Goal: Task Accomplishment & Management: Complete application form

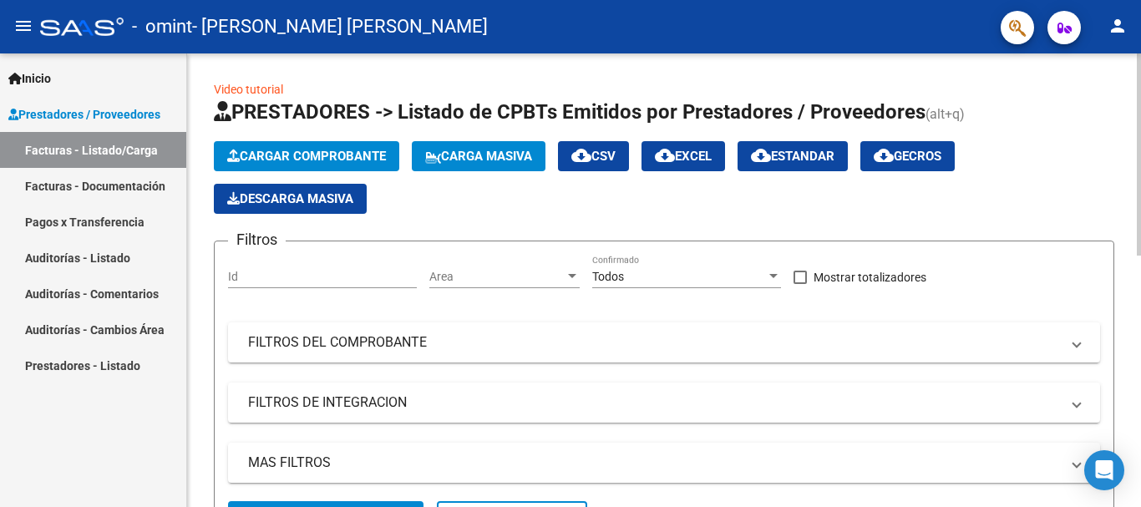
click at [375, 156] on span "Cargar Comprobante" at bounding box center [306, 156] width 159 height 15
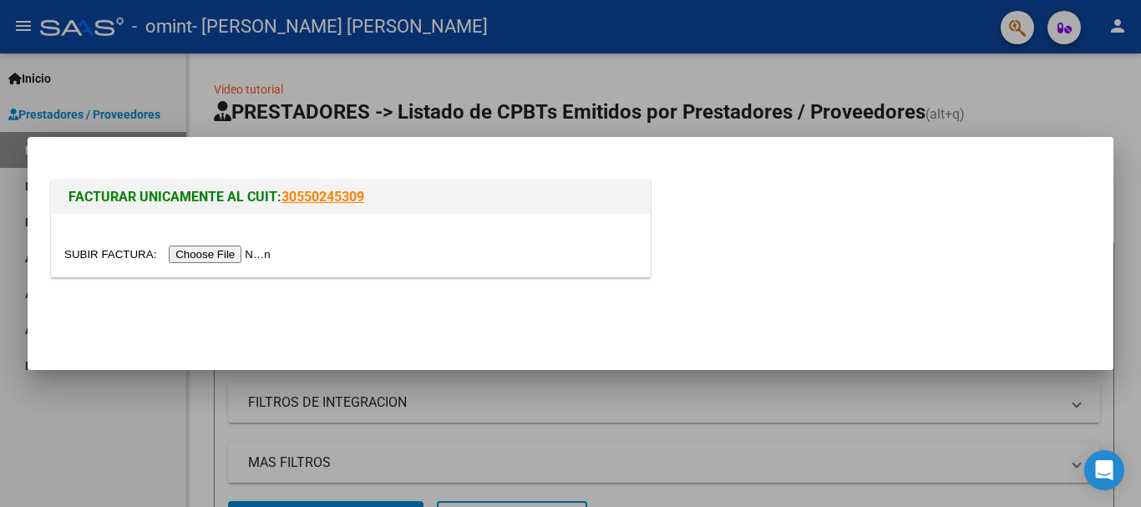
click at [230, 254] on input "file" at bounding box center [169, 255] width 211 height 18
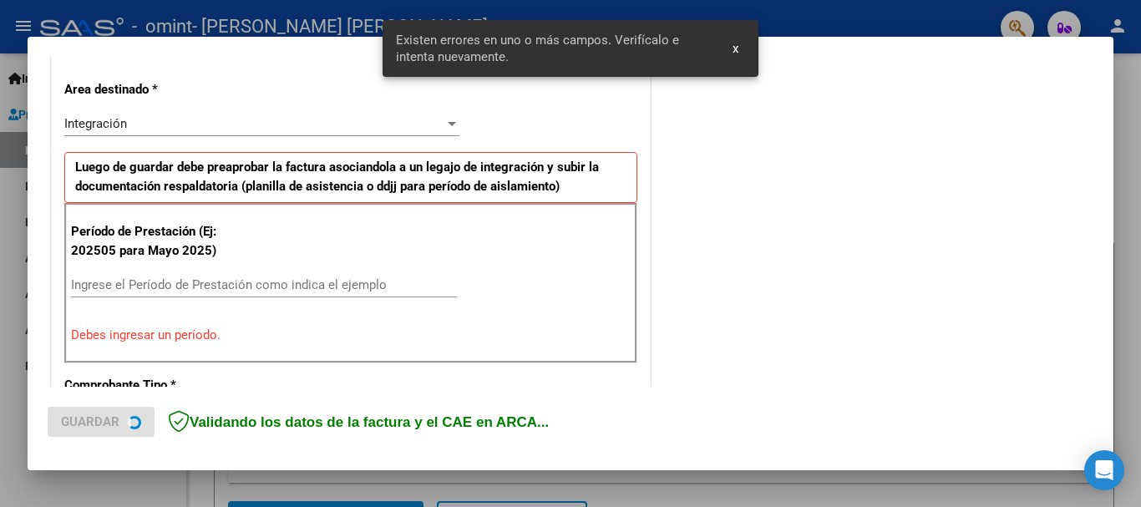
scroll to position [386, 0]
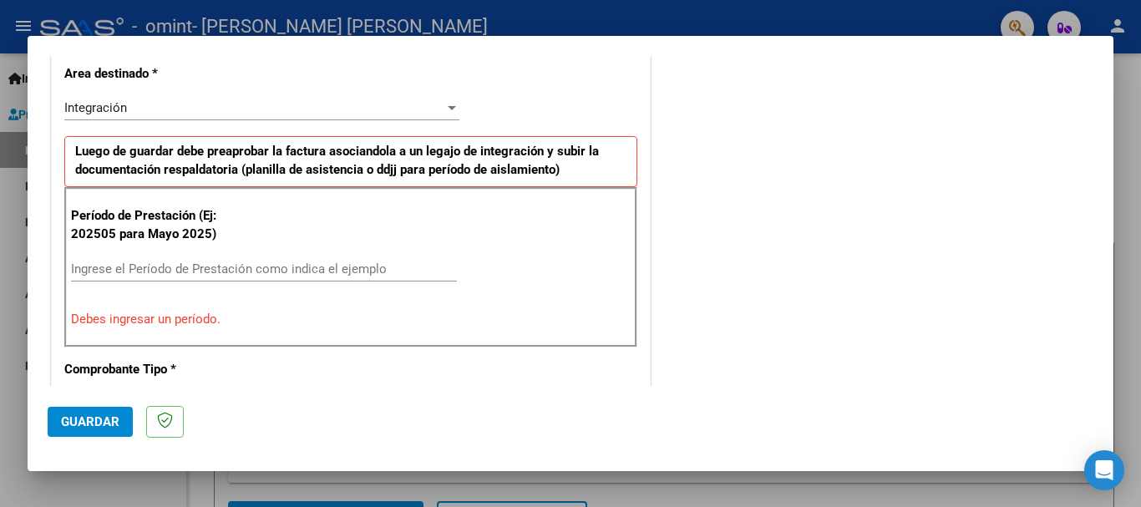
click at [302, 270] on input "Ingrese el Período de Prestación como indica el ejemplo" at bounding box center [264, 268] width 386 height 15
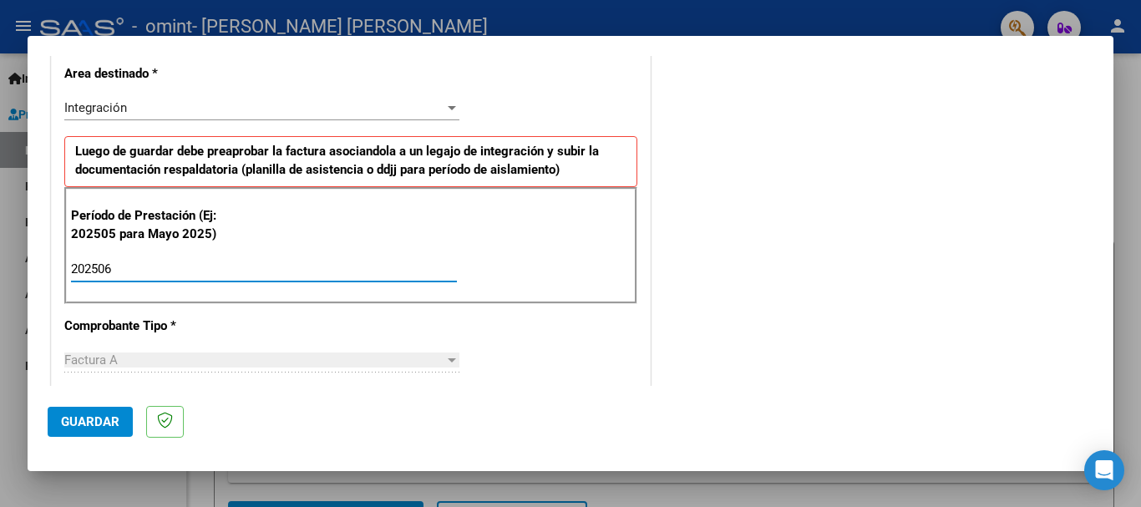
type input "202506"
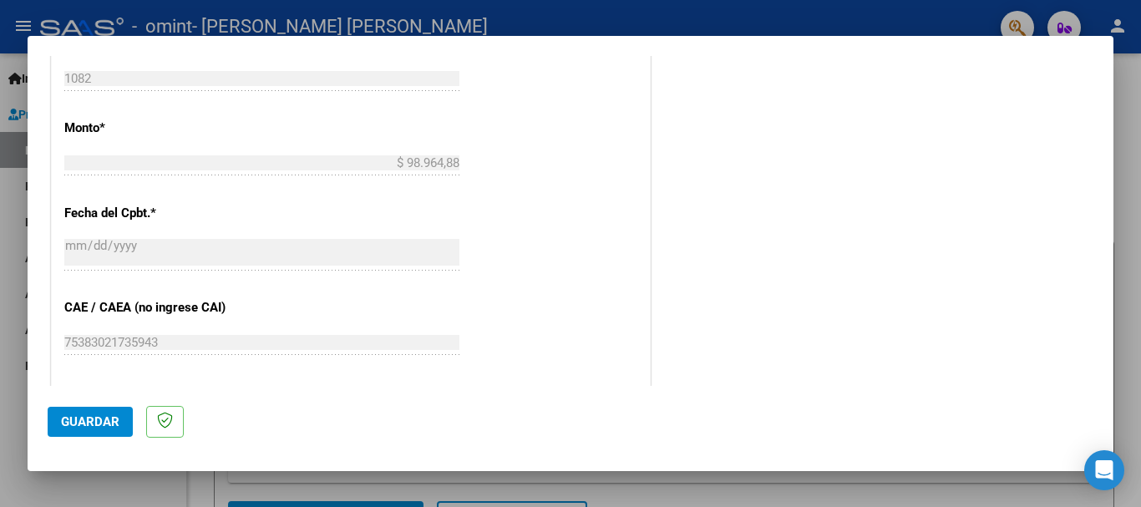
scroll to position [899, 0]
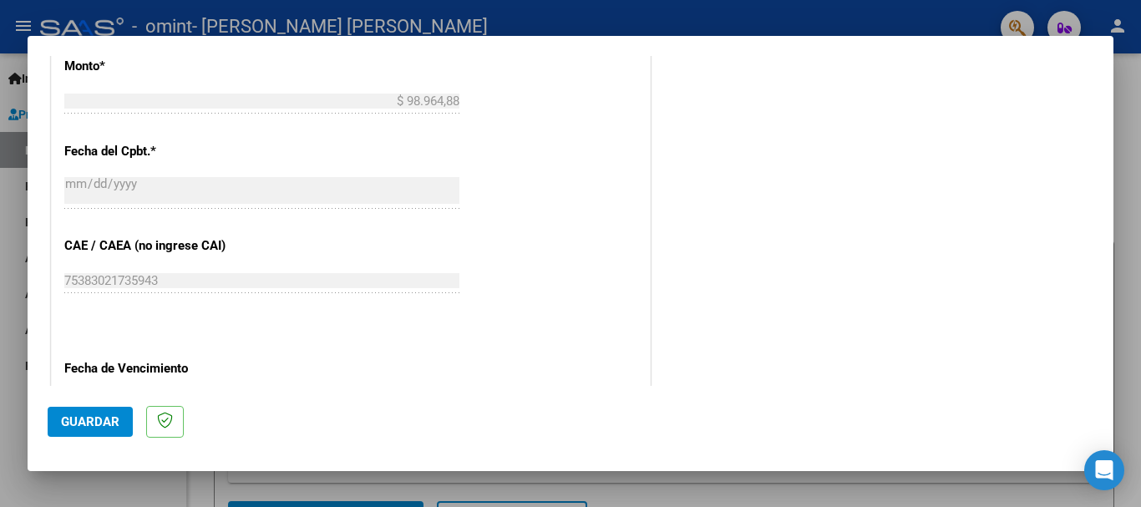
click at [1118, 273] on div at bounding box center [570, 253] width 1141 height 507
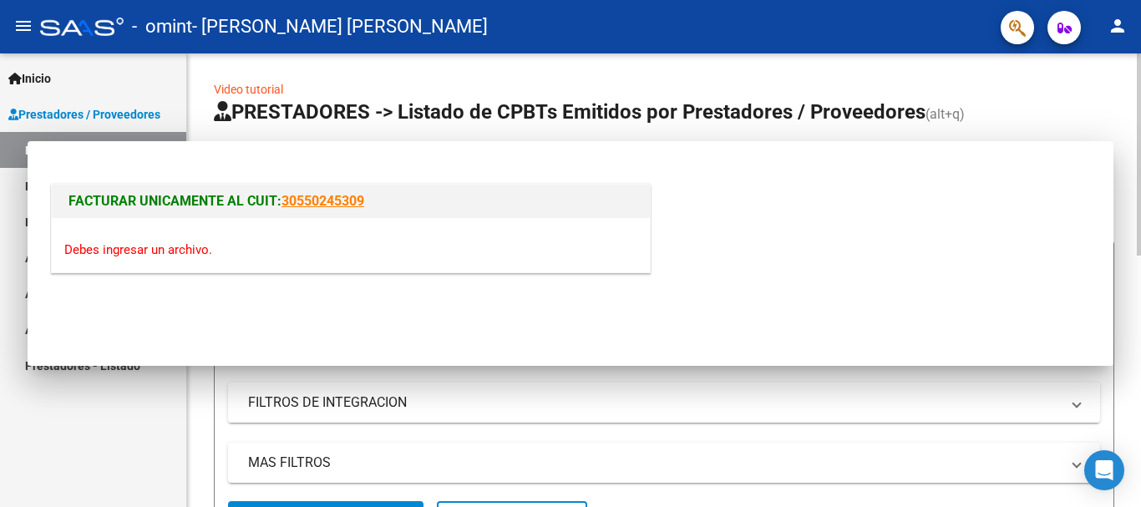
scroll to position [0, 0]
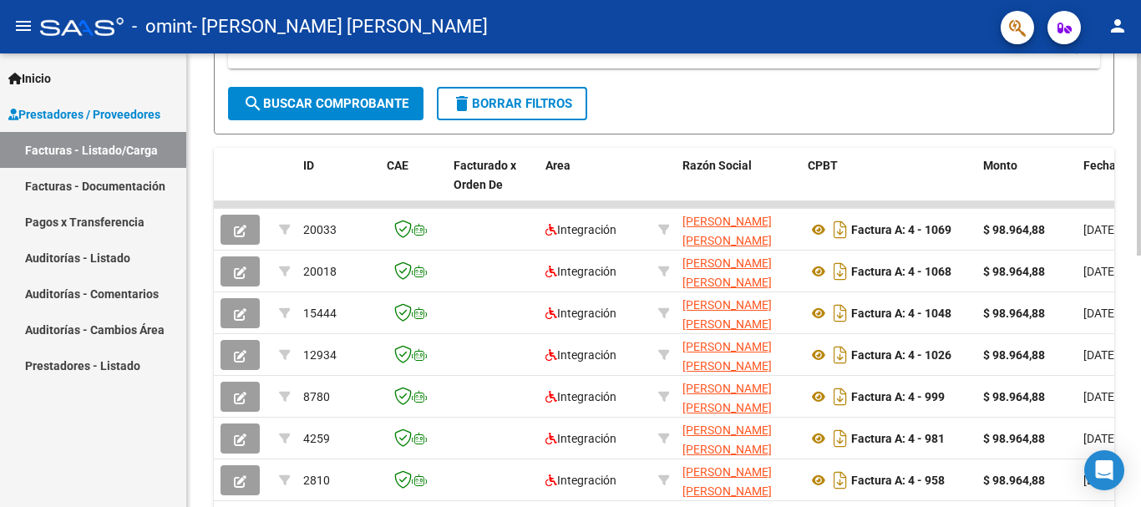
click at [1140, 365] on div at bounding box center [1139, 343] width 4 height 202
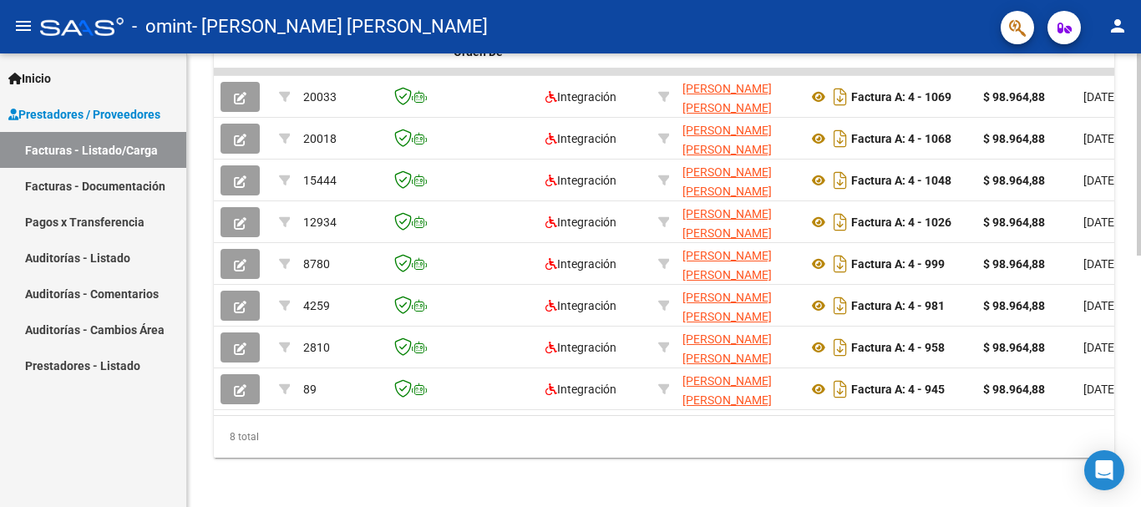
scroll to position [565, 0]
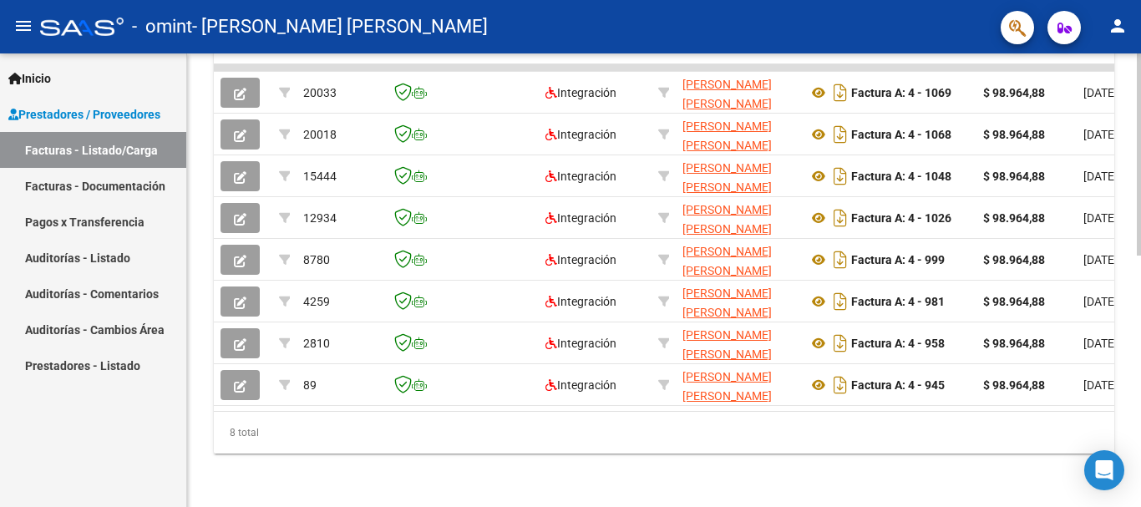
click at [1138, 459] on div at bounding box center [1139, 406] width 4 height 202
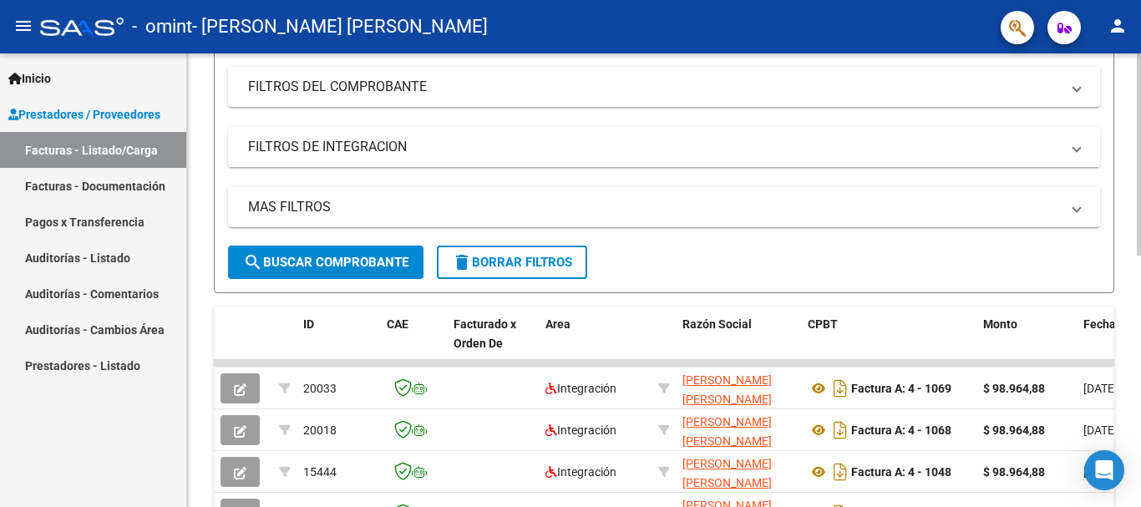
scroll to position [105, 0]
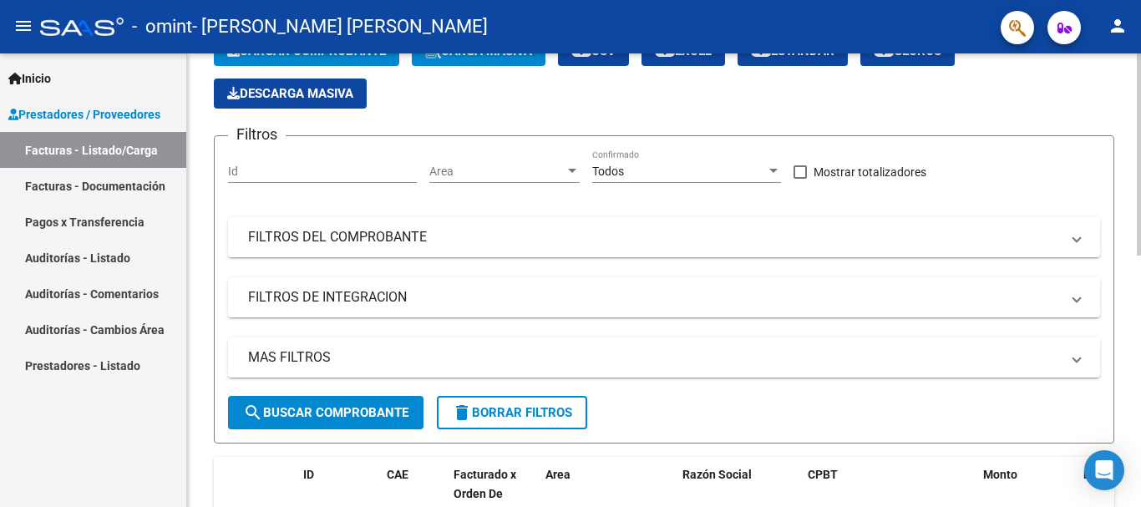
click at [1140, 253] on div at bounding box center [1139, 202] width 4 height 202
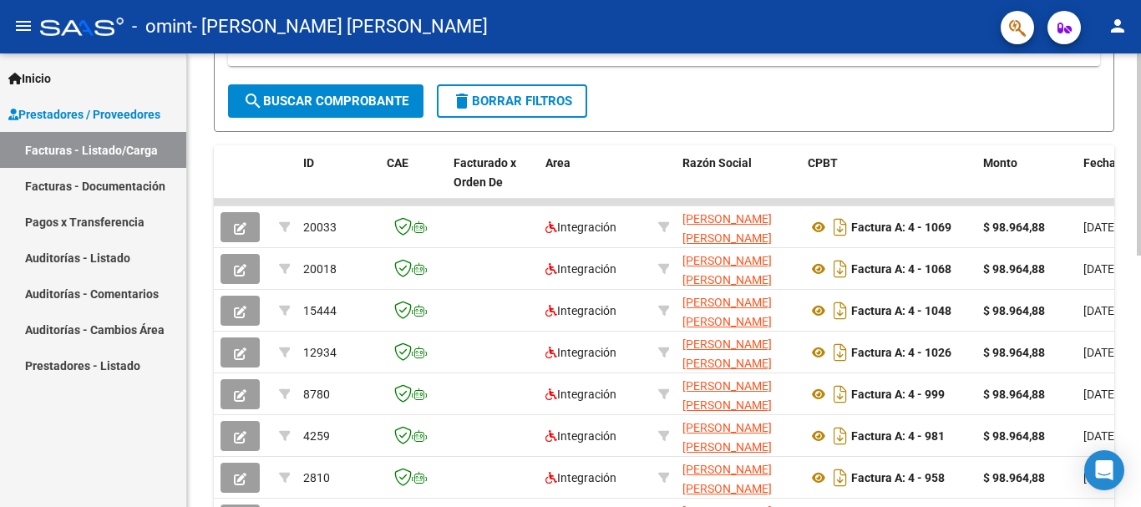
scroll to position [414, 0]
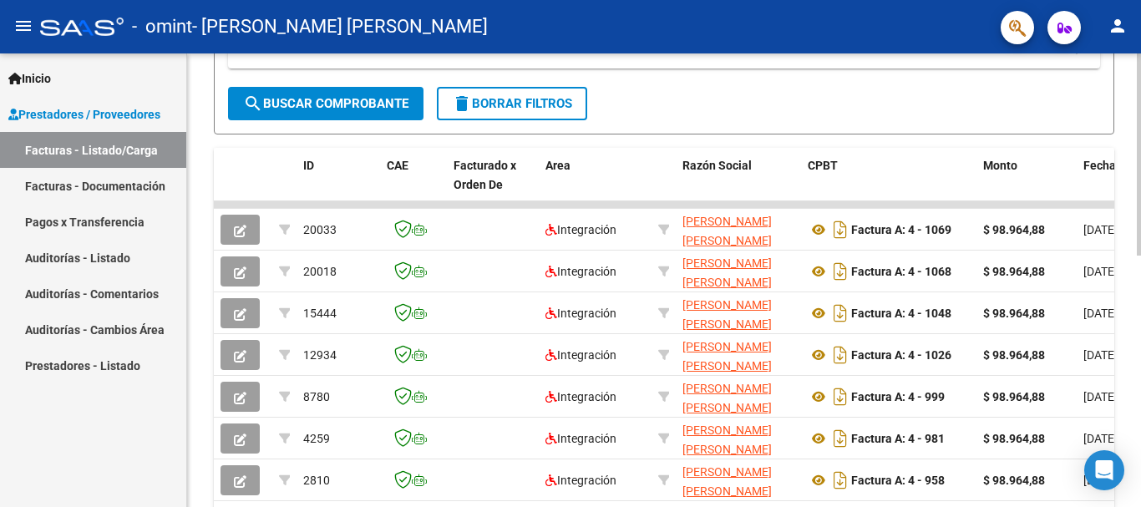
click at [1140, 391] on div at bounding box center [1139, 343] width 4 height 202
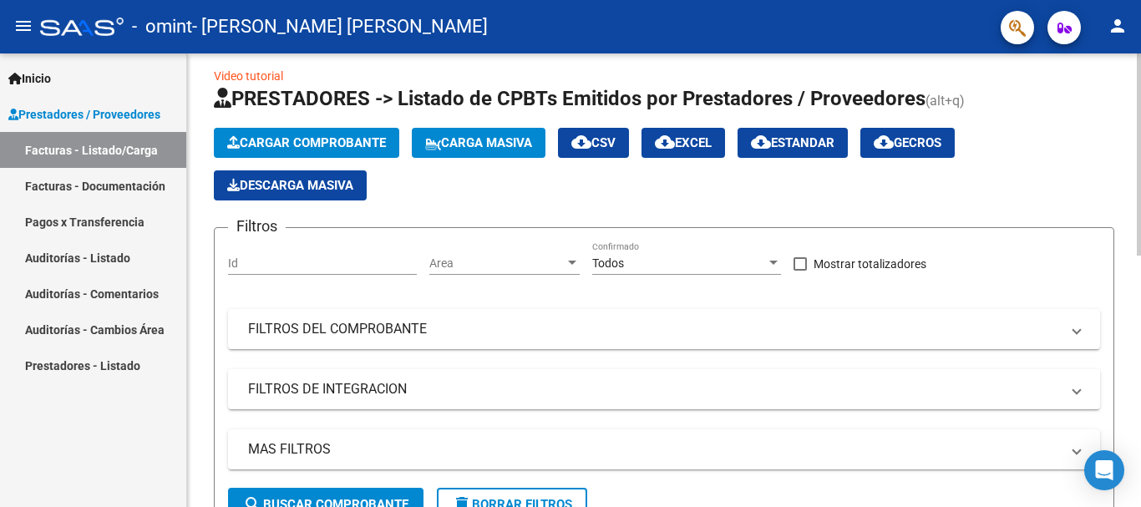
scroll to position [0, 0]
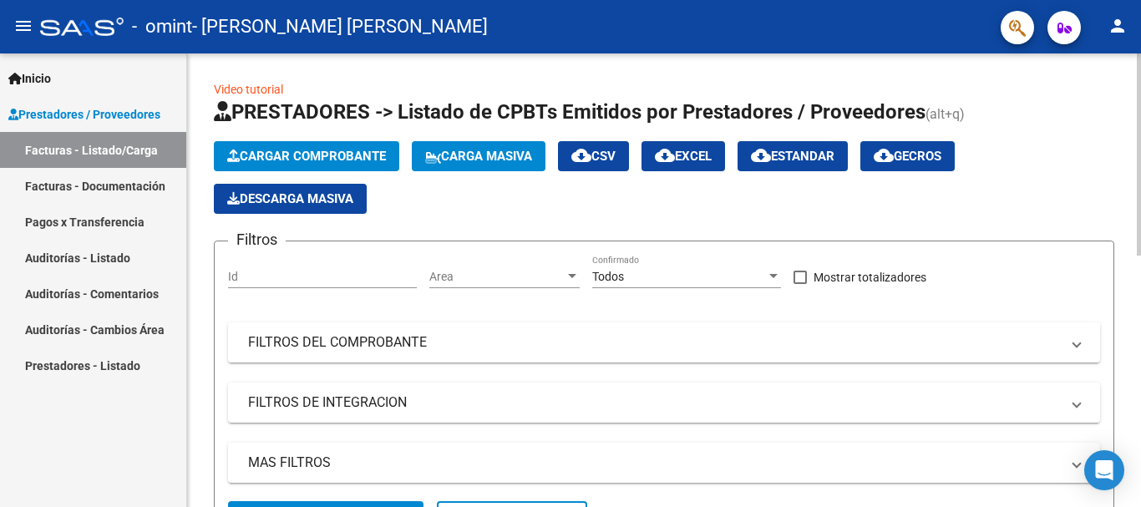
click at [372, 146] on button "Cargar Comprobante" at bounding box center [306, 156] width 185 height 30
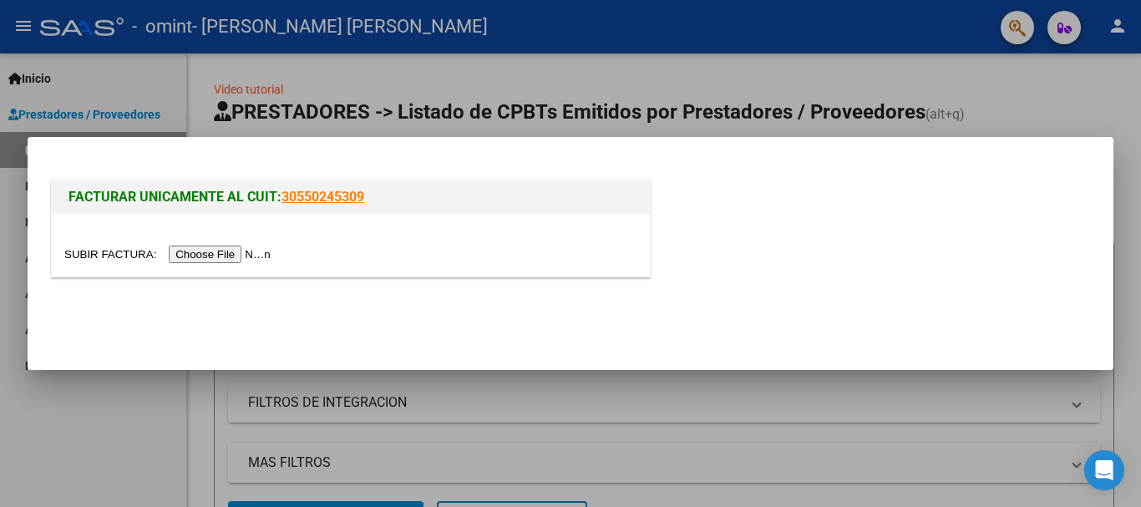
click at [234, 249] on input "file" at bounding box center [169, 255] width 211 height 18
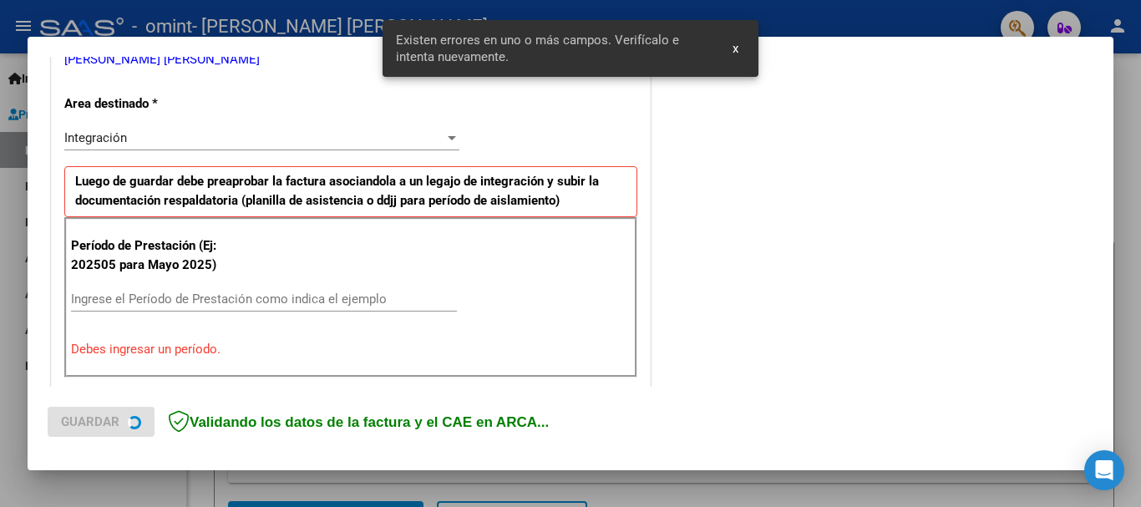
scroll to position [386, 0]
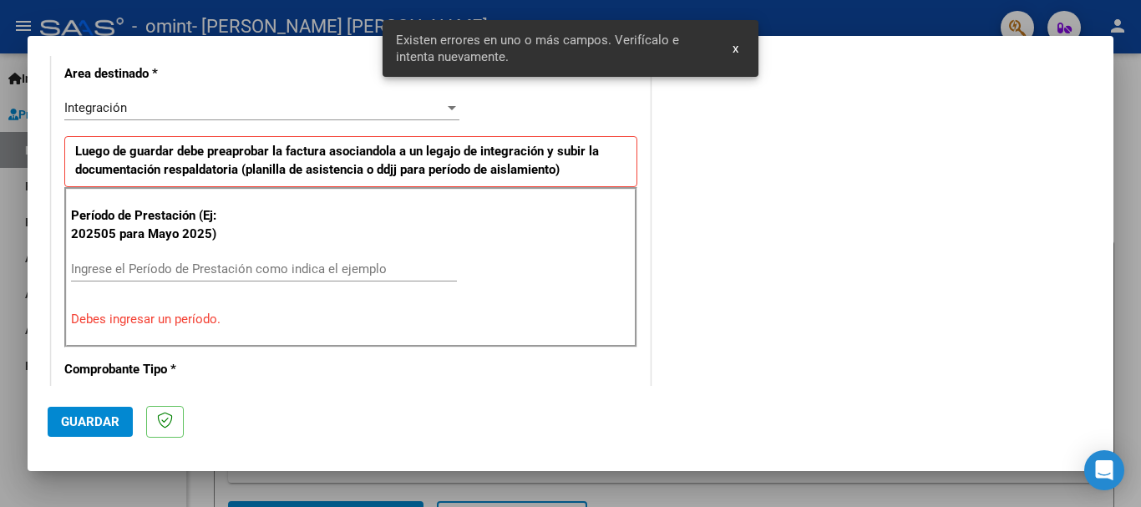
click at [354, 134] on div "Integración Seleccionar Area" at bounding box center [261, 115] width 395 height 41
drag, startPoint x: 234, startPoint y: 249, endPoint x: 354, endPoint y: 134, distance: 166.0
click at [354, 134] on div "Integración Seleccionar Area" at bounding box center [261, 115] width 395 height 41
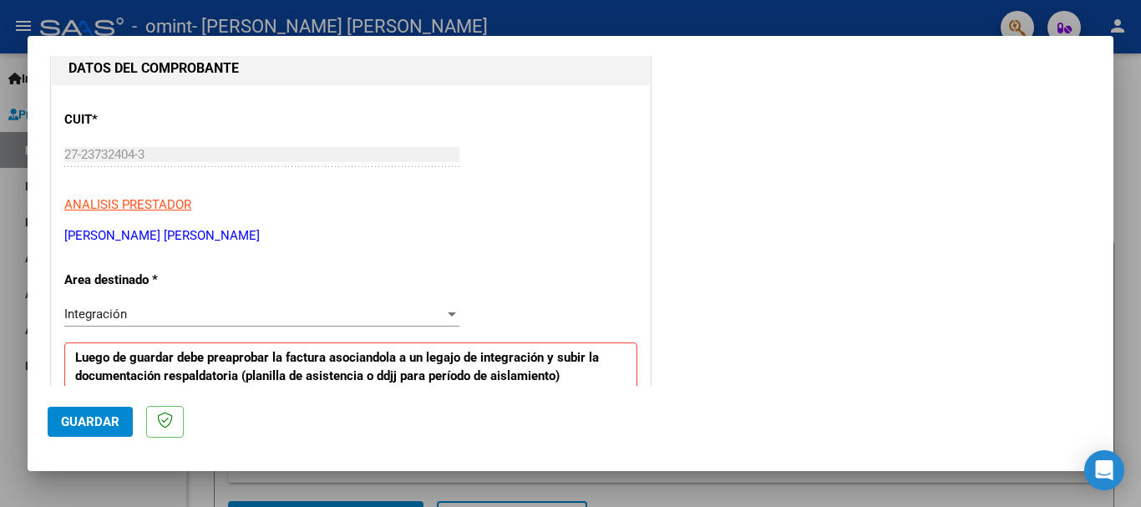
scroll to position [0, 0]
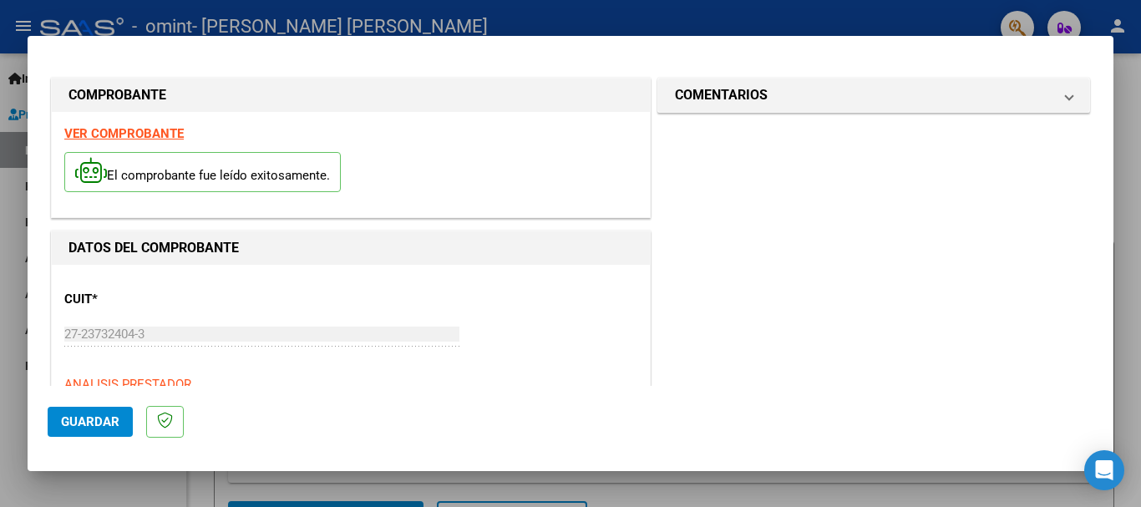
click at [98, 418] on span "Guardar" at bounding box center [90, 421] width 58 height 15
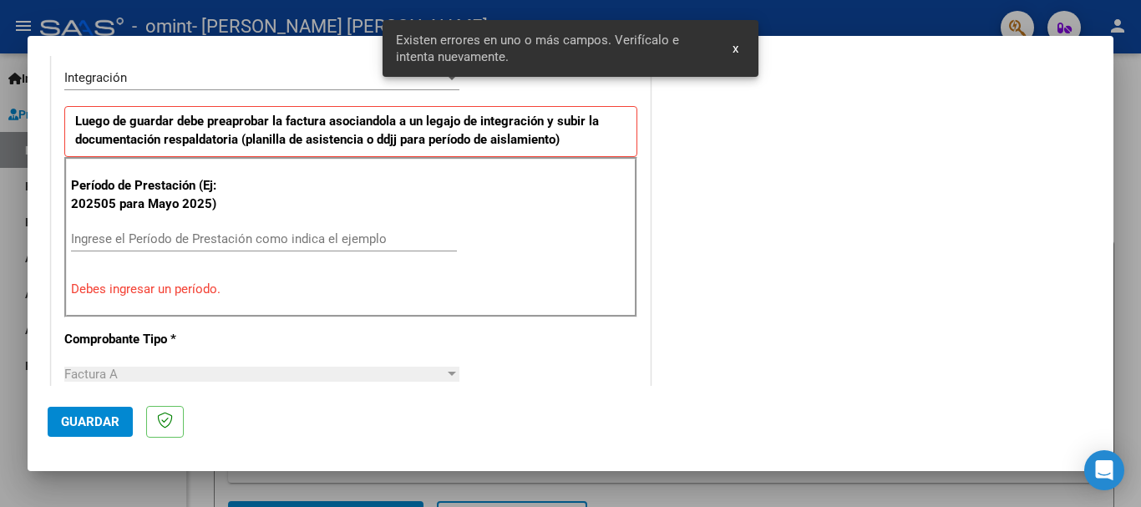
scroll to position [417, 0]
click at [148, 235] on input "Ingrese el Período de Prestación como indica el ejemplo" at bounding box center [264, 238] width 386 height 15
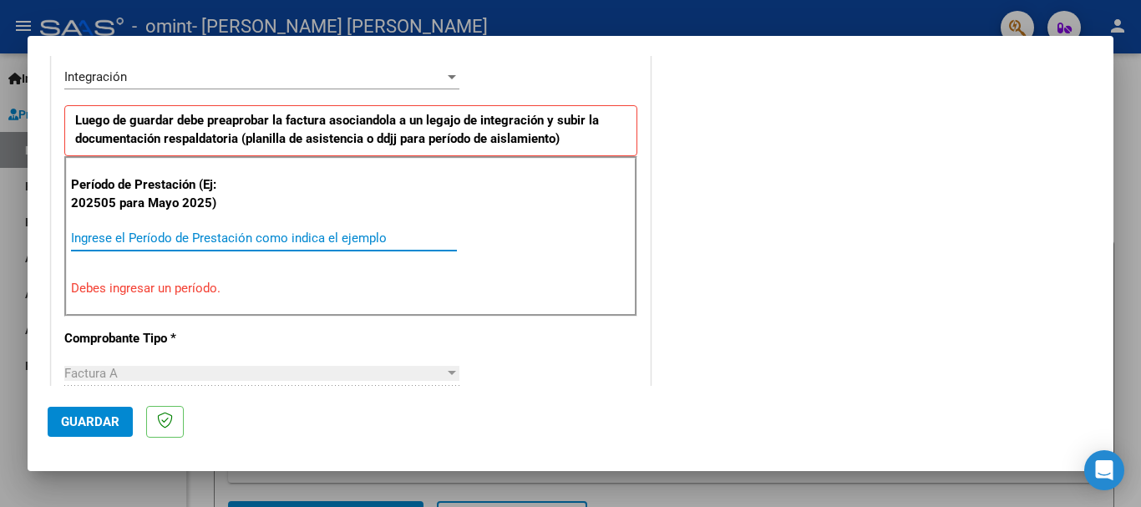
click at [147, 235] on input "Ingrese el Período de Prestación como indica el ejemplo" at bounding box center [264, 238] width 386 height 15
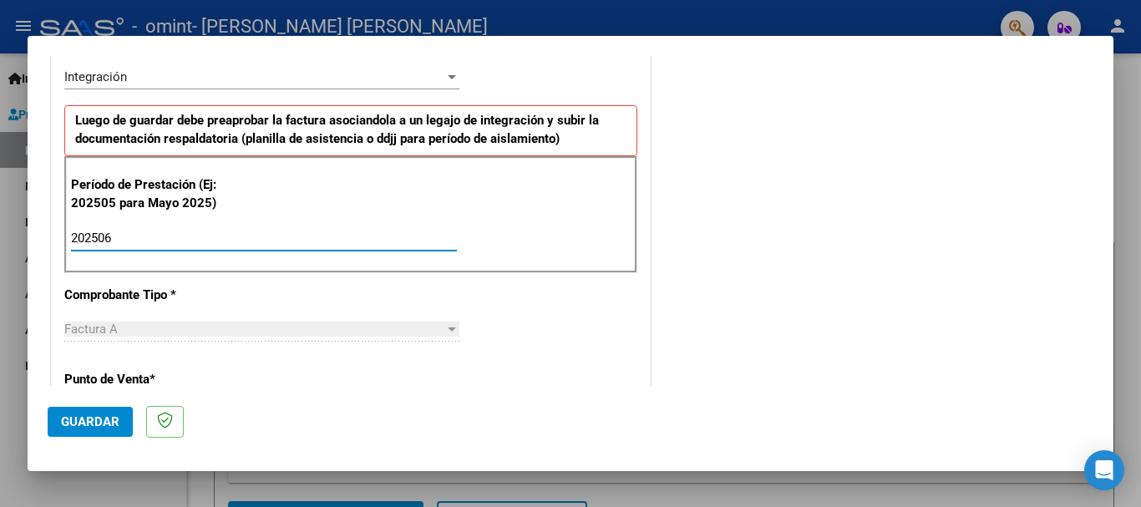
type input "202506"
click at [100, 422] on span "Guardar" at bounding box center [90, 421] width 58 height 15
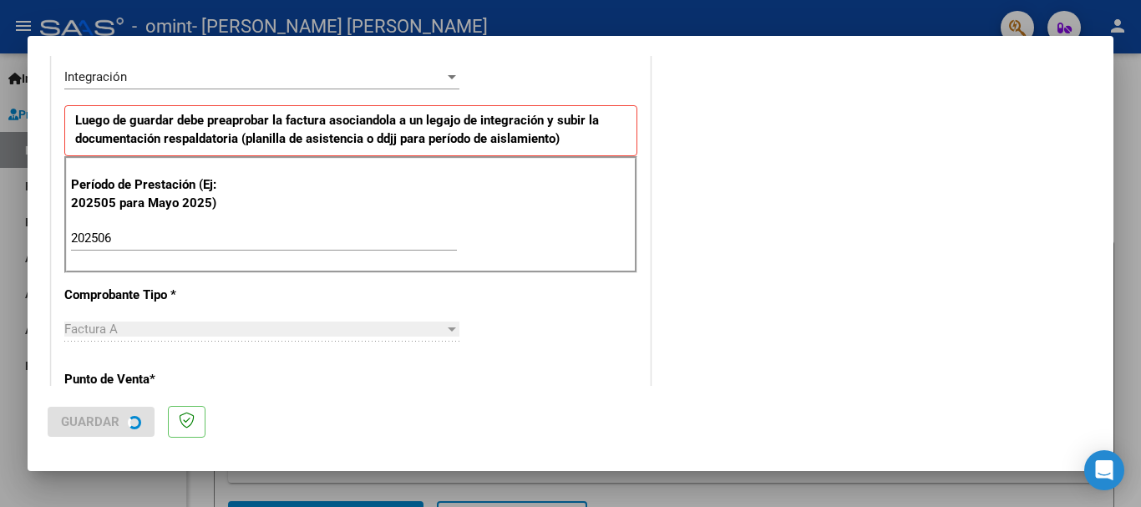
scroll to position [0, 0]
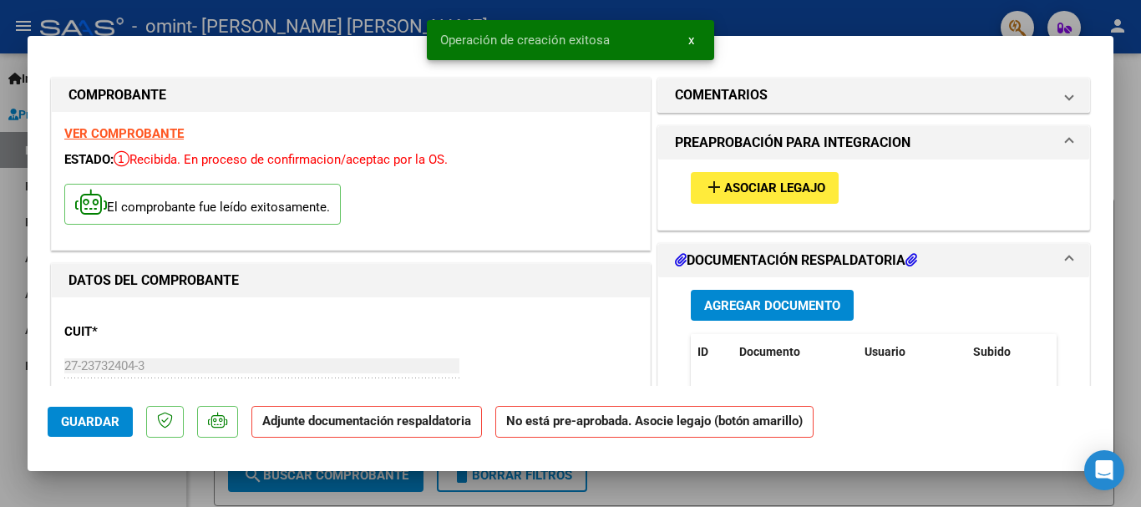
click at [714, 185] on mat-icon "add" at bounding box center [714, 187] width 20 height 20
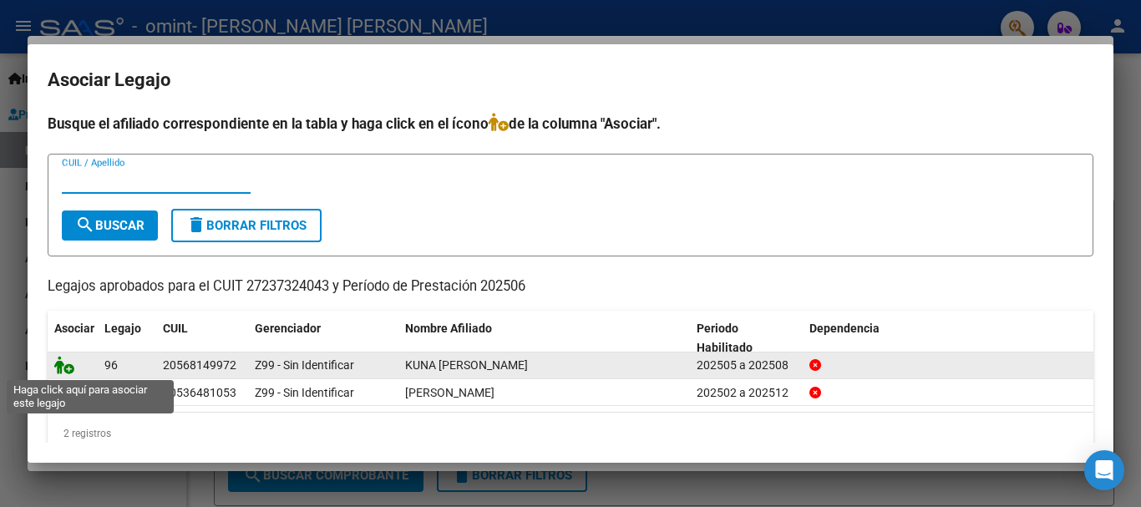
click at [61, 368] on icon at bounding box center [64, 365] width 20 height 18
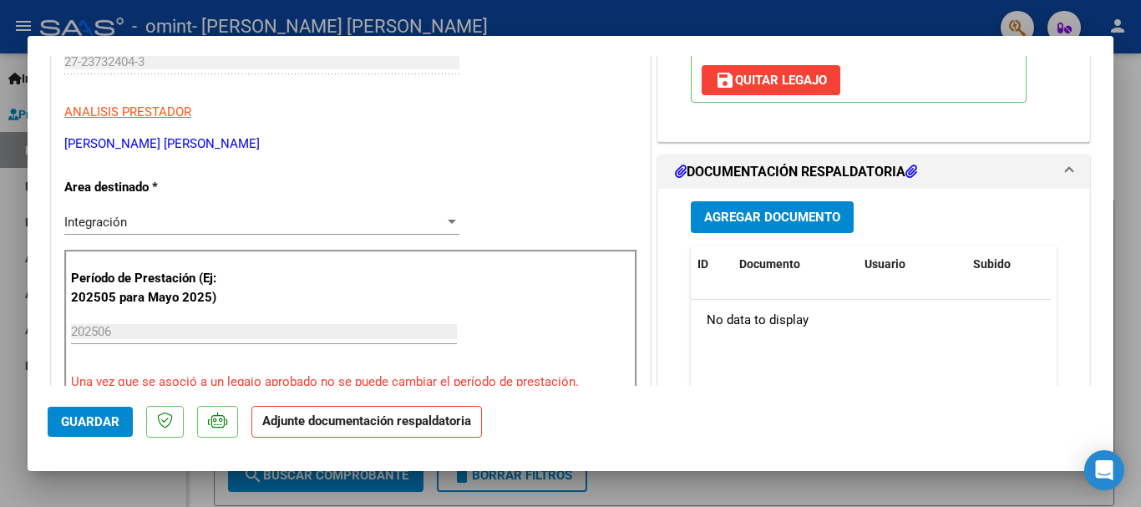
scroll to position [329, 0]
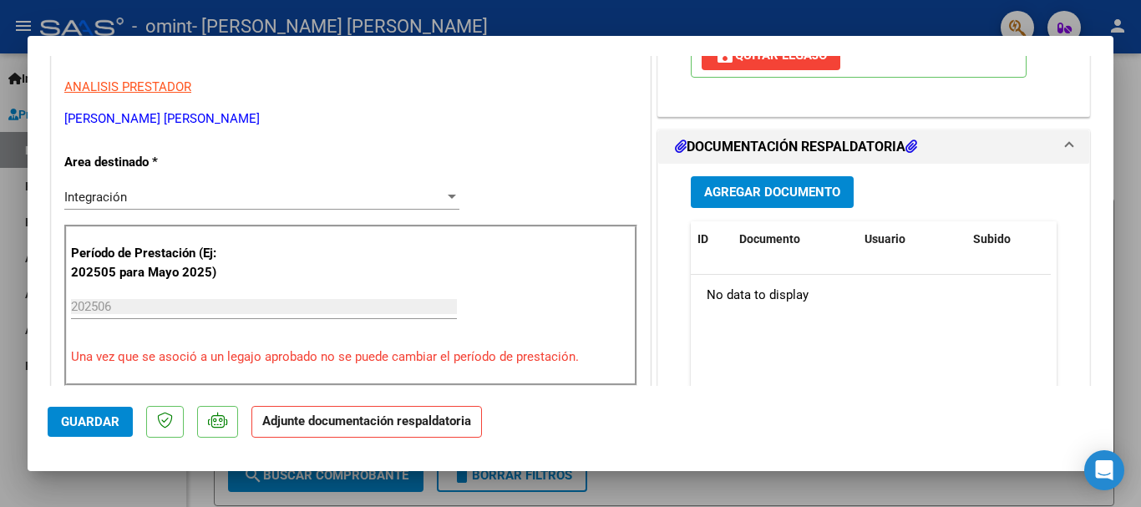
click at [779, 188] on span "Agregar Documento" at bounding box center [772, 192] width 136 height 15
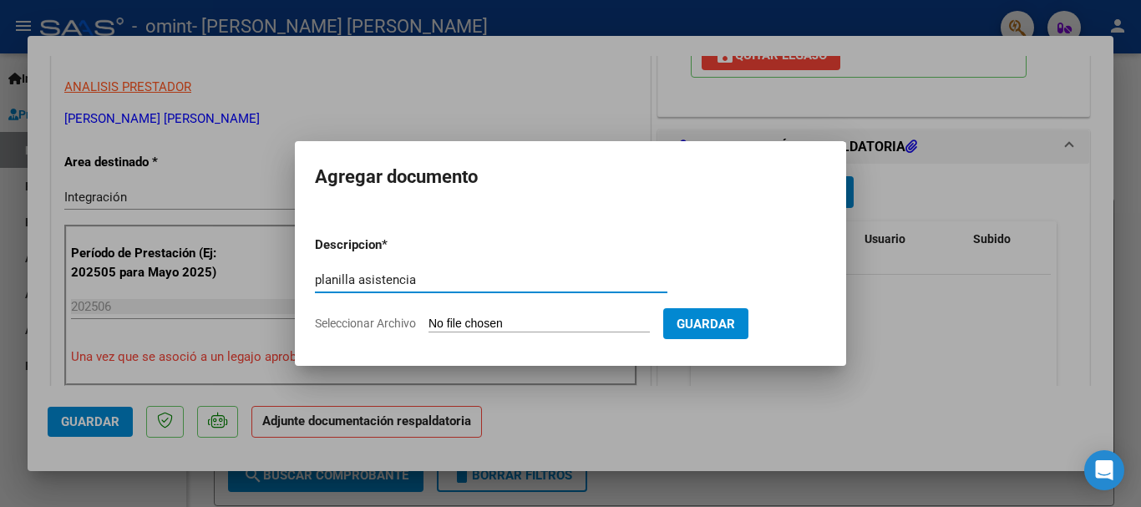
type input "planilla asistencia"
click at [403, 322] on span "Seleccionar Archivo" at bounding box center [365, 323] width 101 height 13
click at [429, 322] on input "Seleccionar Archivo" at bounding box center [539, 325] width 221 height 16
type input "C:\fakepath\asistencia [PERSON_NAME].pdf"
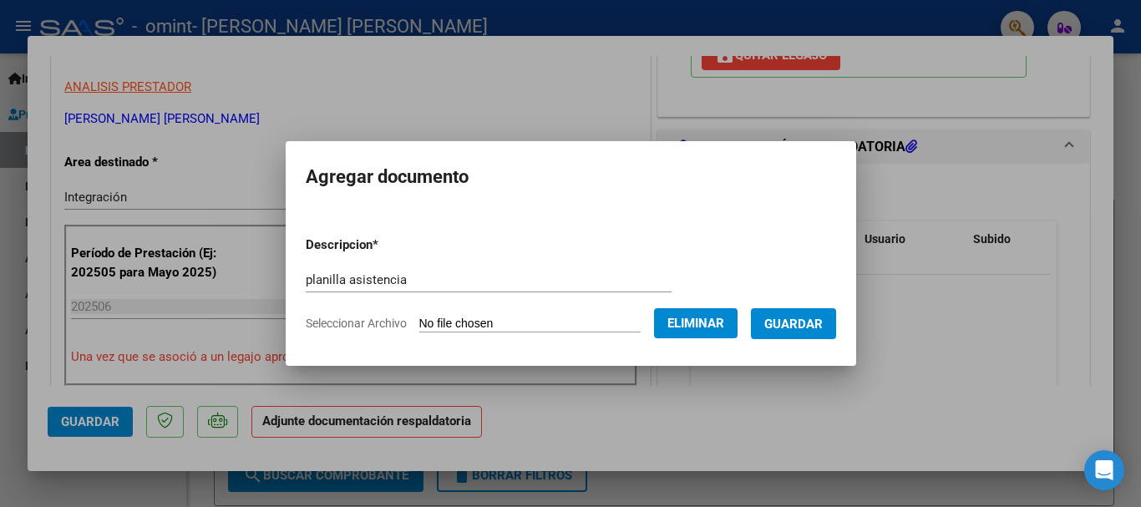
click at [810, 322] on span "Guardar" at bounding box center [793, 324] width 58 height 15
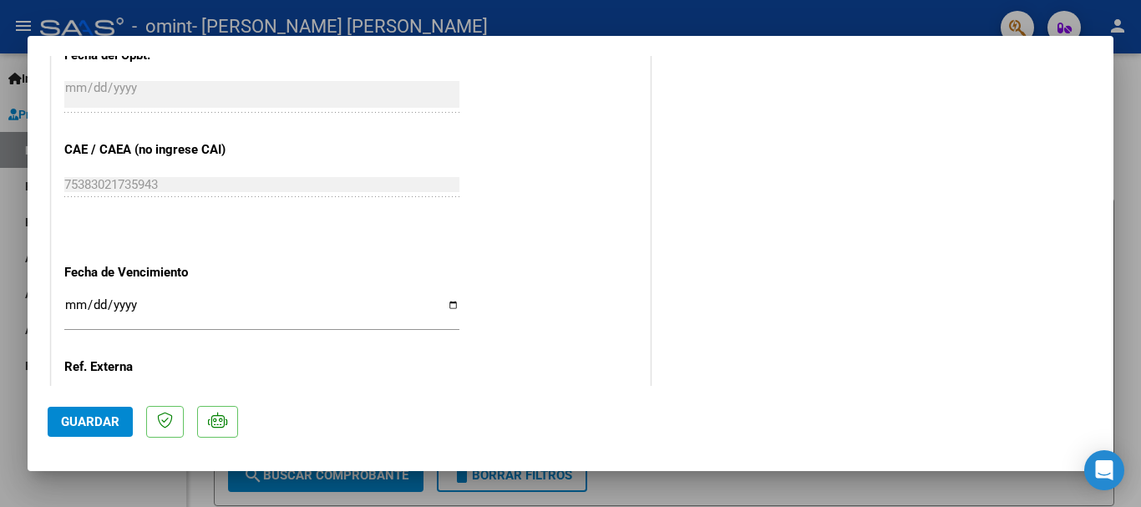
scroll to position [1049, 0]
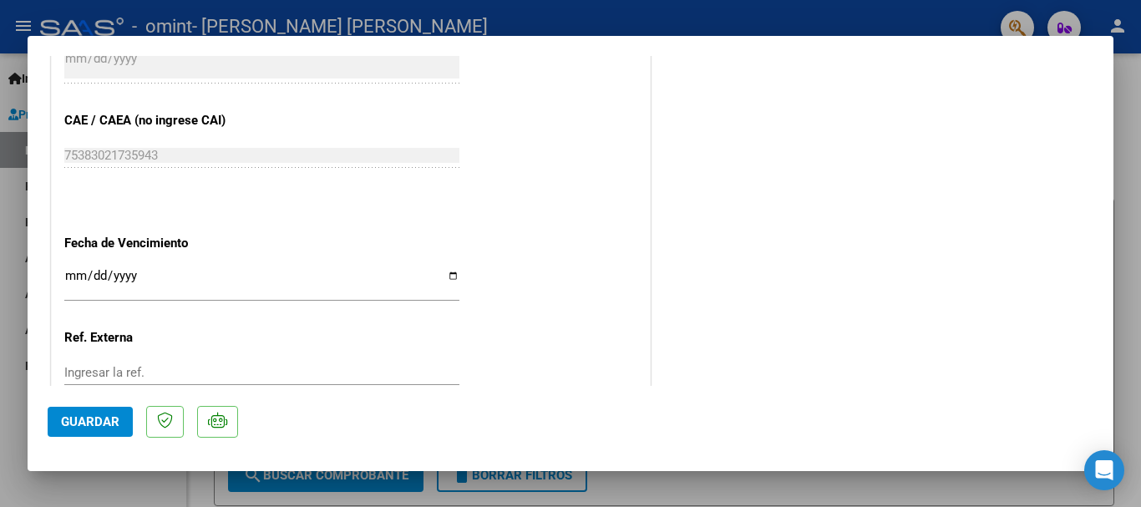
click at [95, 429] on span "Guardar" at bounding box center [90, 421] width 58 height 15
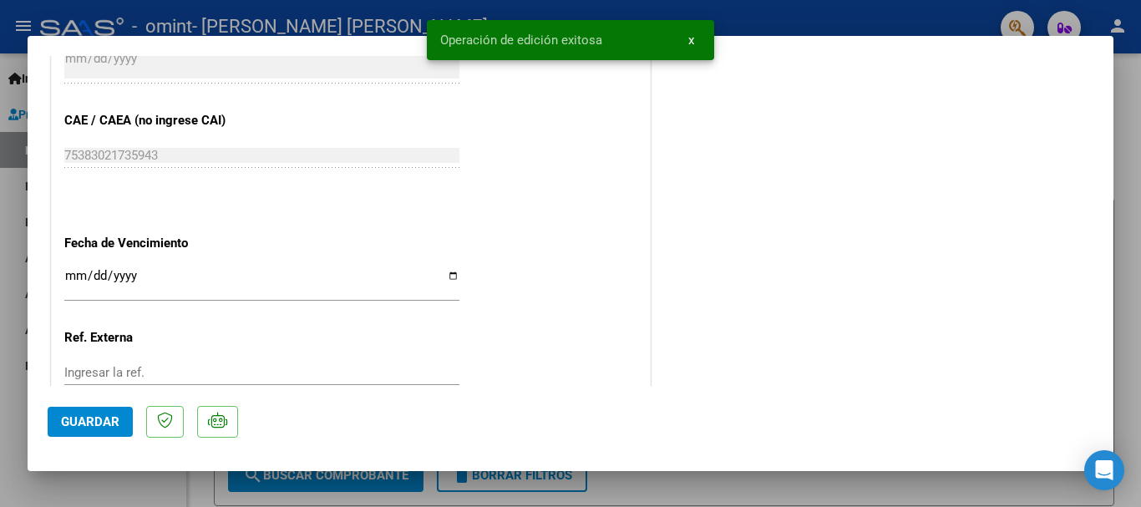
click at [1130, 126] on div at bounding box center [570, 253] width 1141 height 507
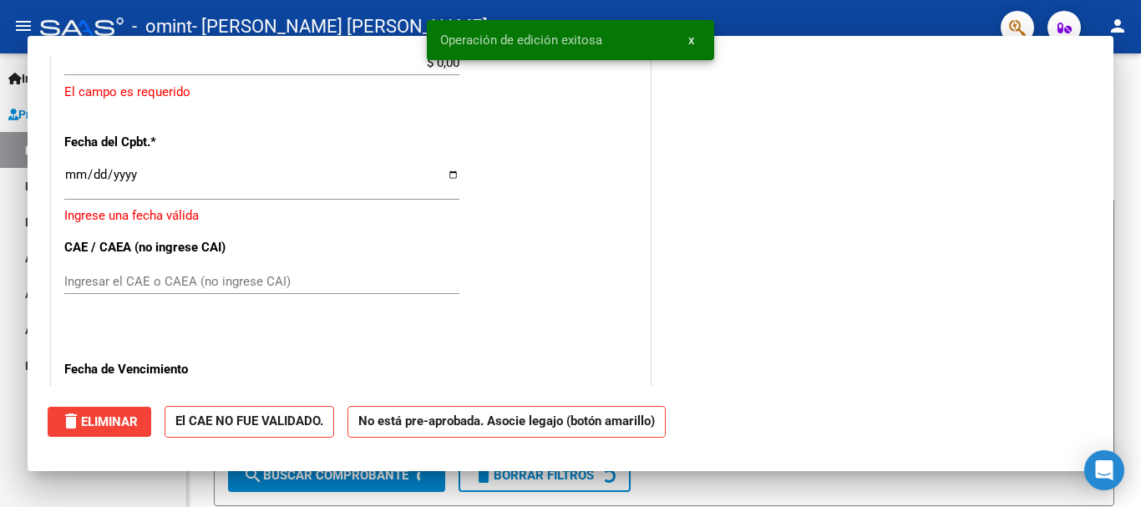
scroll to position [0, 0]
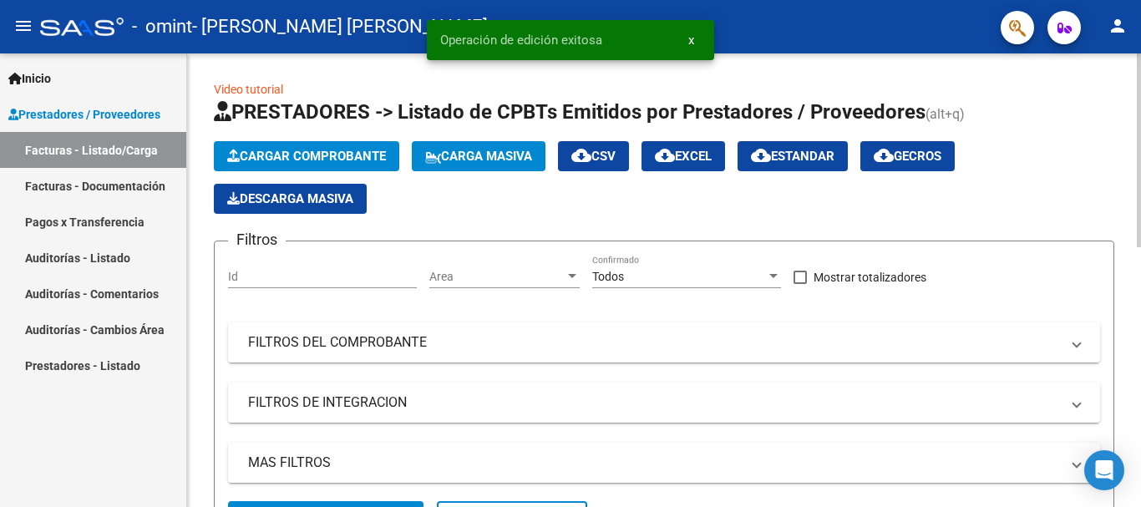
click at [327, 154] on span "Cargar Comprobante" at bounding box center [306, 156] width 159 height 15
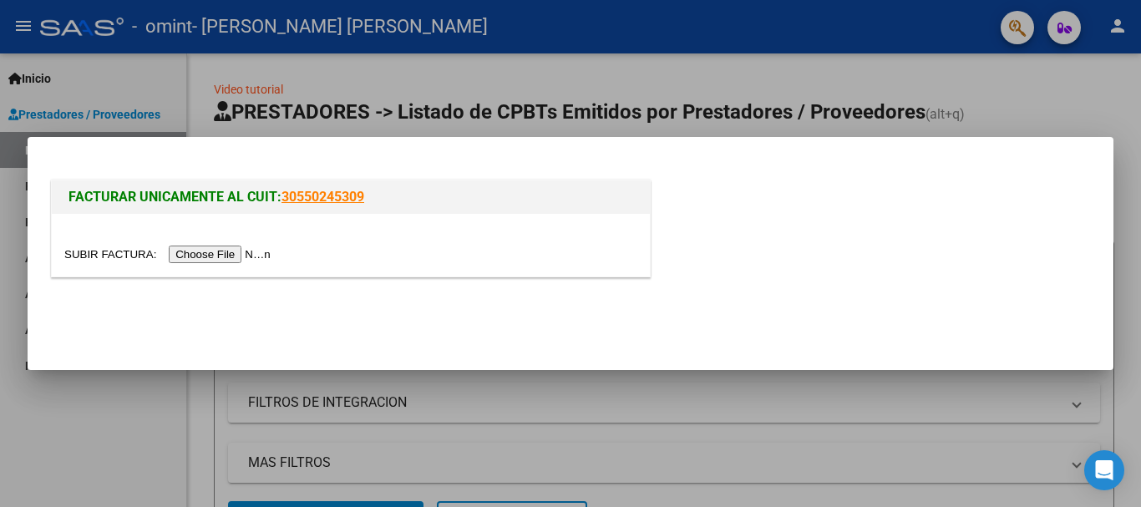
click at [220, 254] on input "file" at bounding box center [169, 255] width 211 height 18
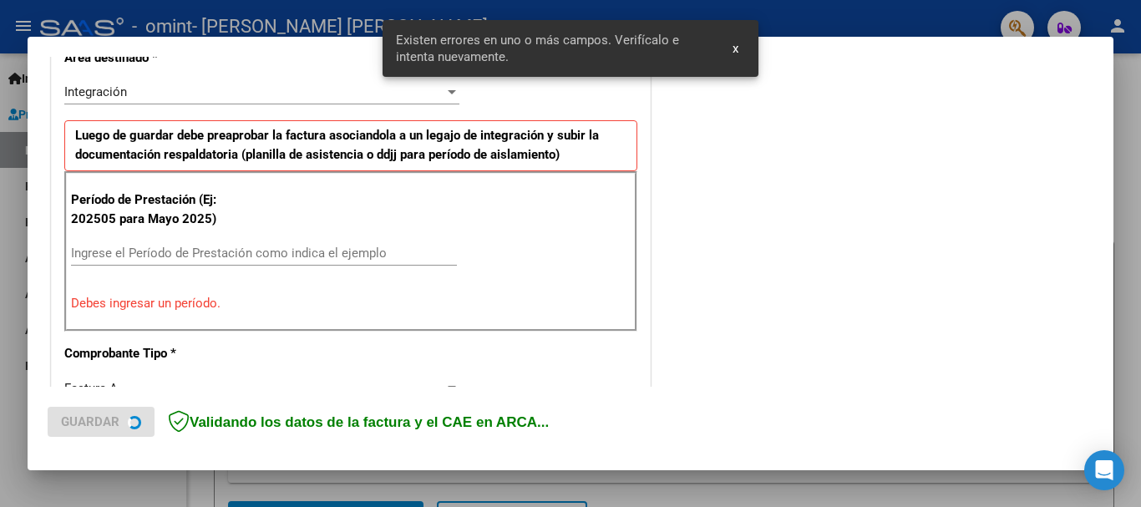
scroll to position [417, 0]
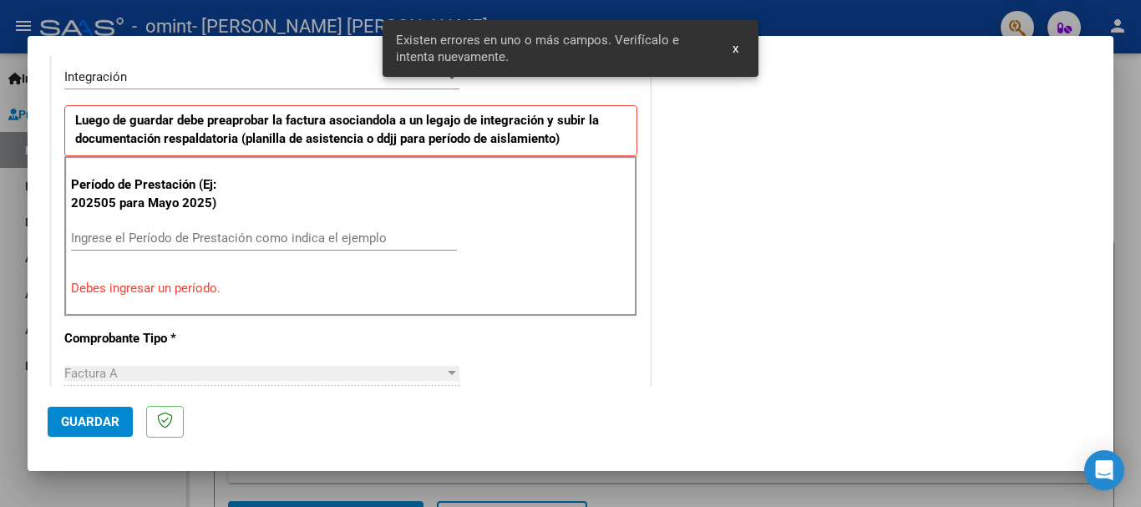
click at [300, 239] on input "Ingrese el Período de Prestación como indica el ejemplo" at bounding box center [264, 238] width 386 height 15
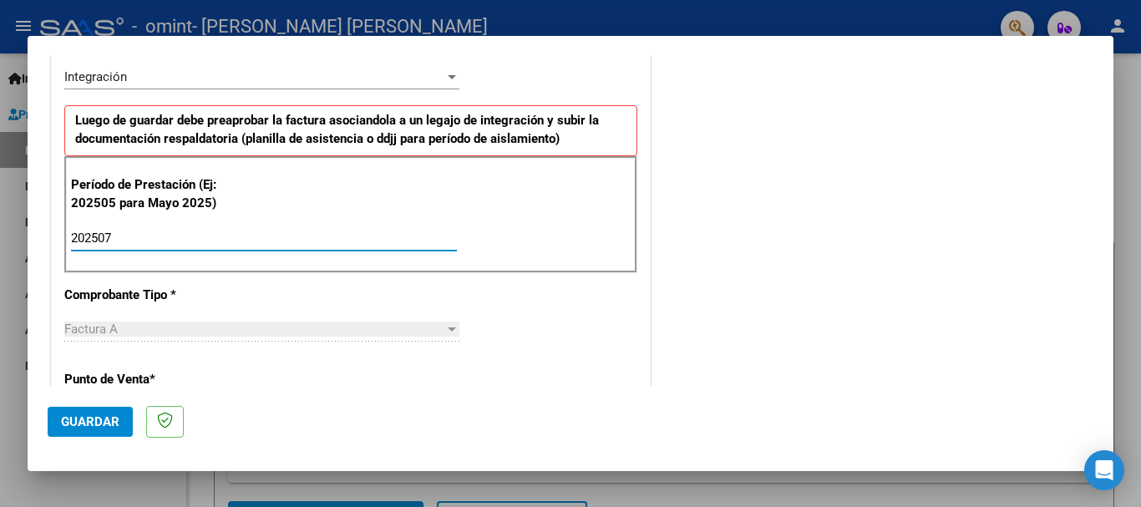
type input "202507"
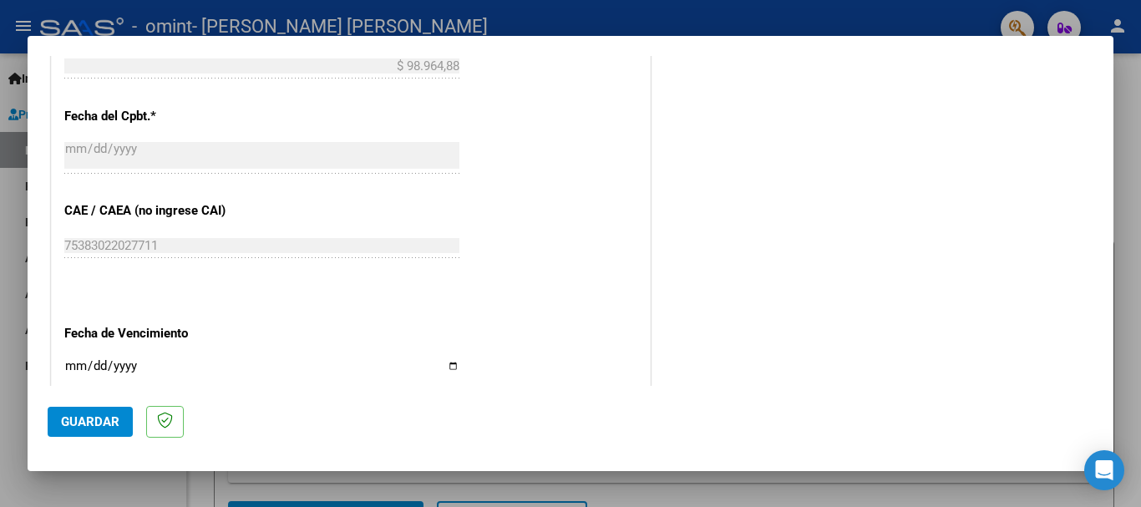
scroll to position [1053, 0]
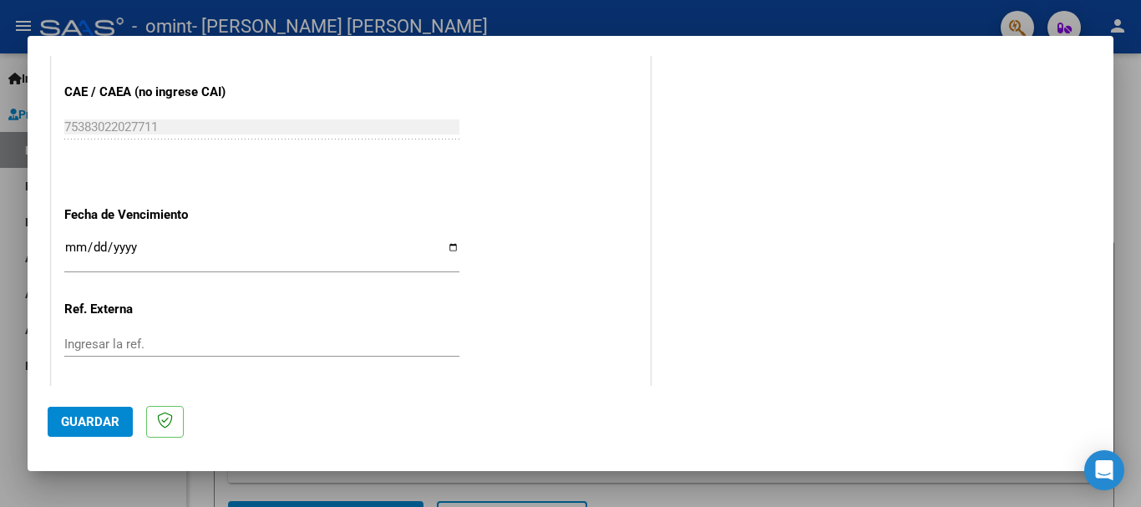
click at [97, 419] on span "Guardar" at bounding box center [90, 421] width 58 height 15
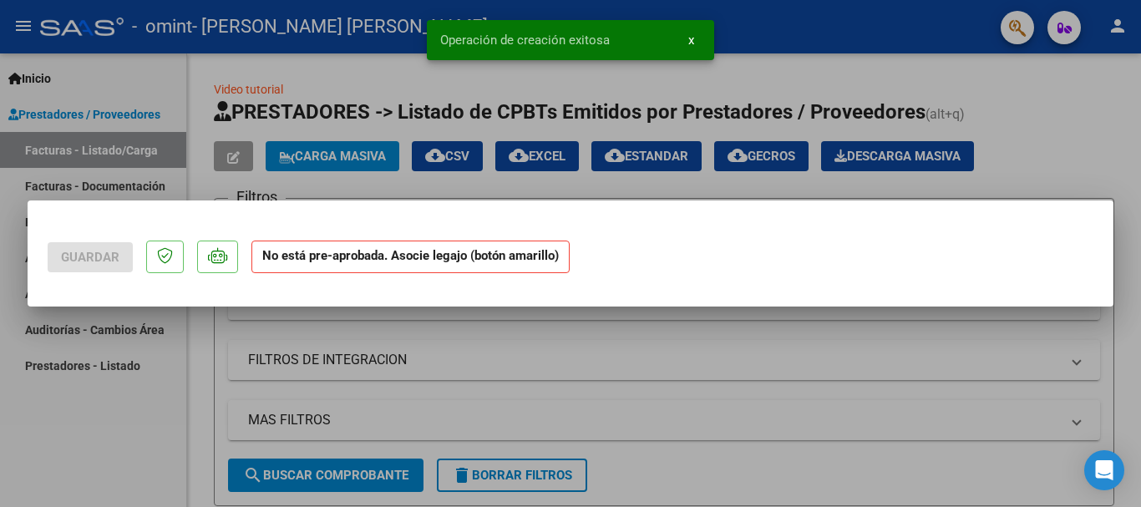
scroll to position [0, 0]
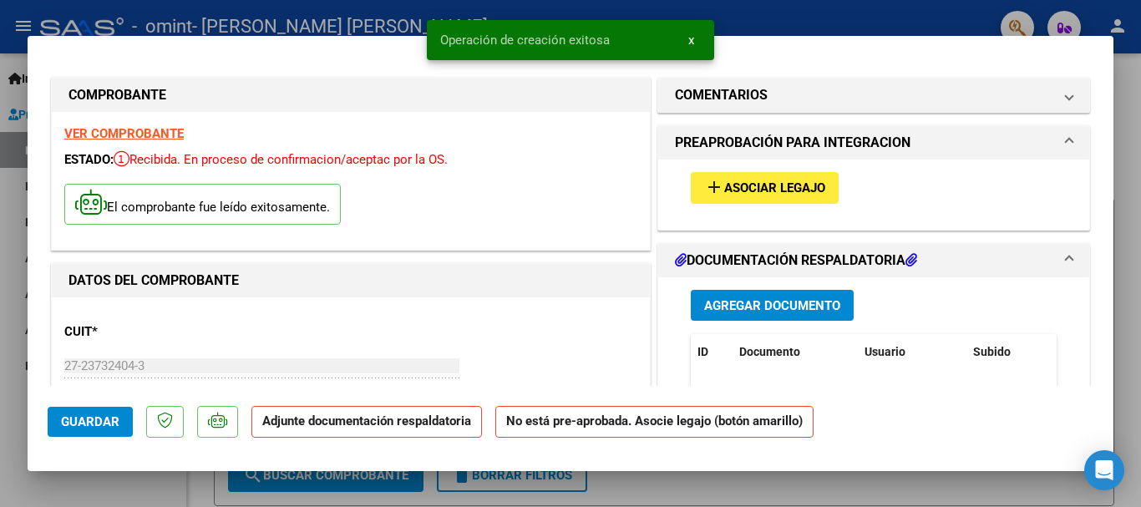
click at [759, 195] on span "Asociar Legajo" at bounding box center [774, 188] width 101 height 15
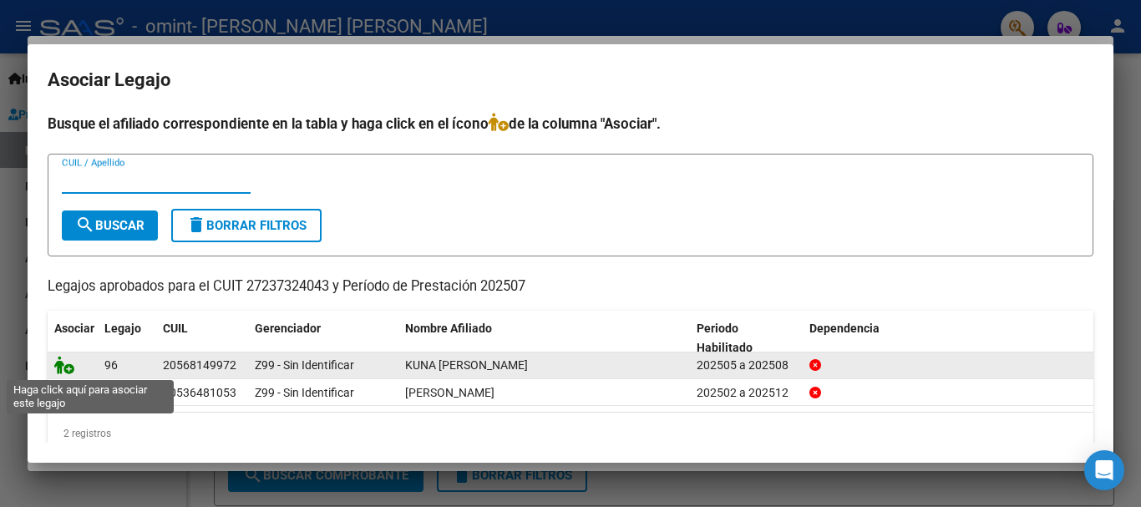
click at [59, 368] on icon at bounding box center [64, 365] width 20 height 18
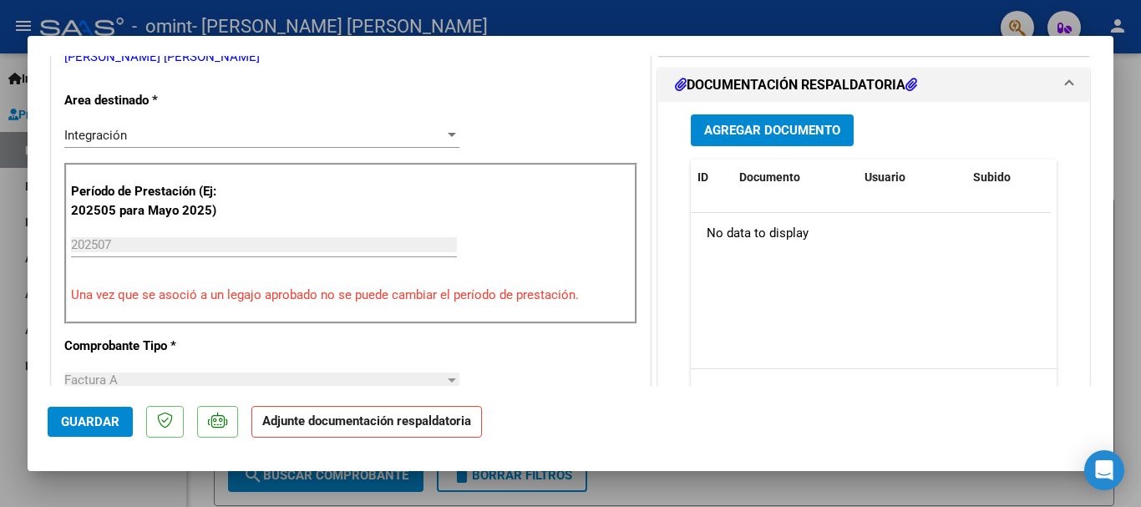
scroll to position [383, 0]
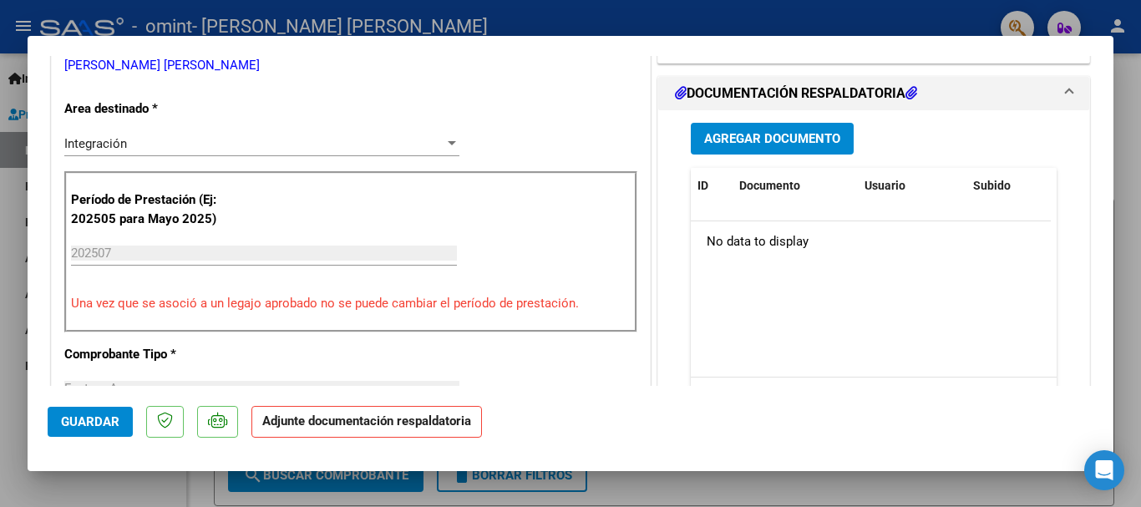
click at [799, 134] on span "Agregar Documento" at bounding box center [772, 139] width 136 height 15
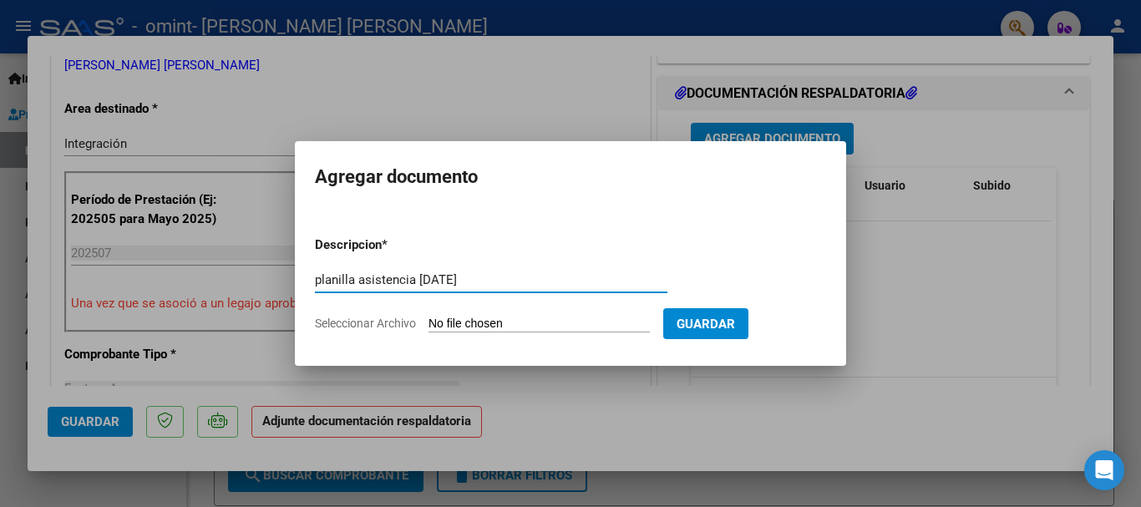
type input "planilla asistencia [DATE]"
click at [395, 320] on span "Seleccionar Archivo" at bounding box center [365, 323] width 101 height 13
click at [429, 320] on input "Seleccionar Archivo" at bounding box center [539, 325] width 221 height 16
type input "C:\fakepath\asistencia [PERSON_NAME].pdf"
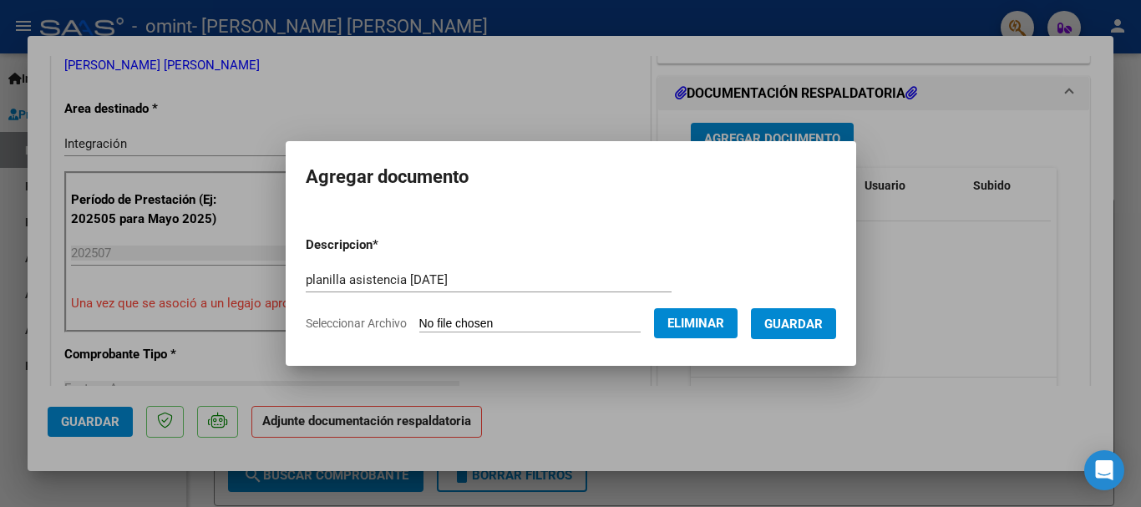
click at [820, 325] on span "Guardar" at bounding box center [793, 324] width 58 height 15
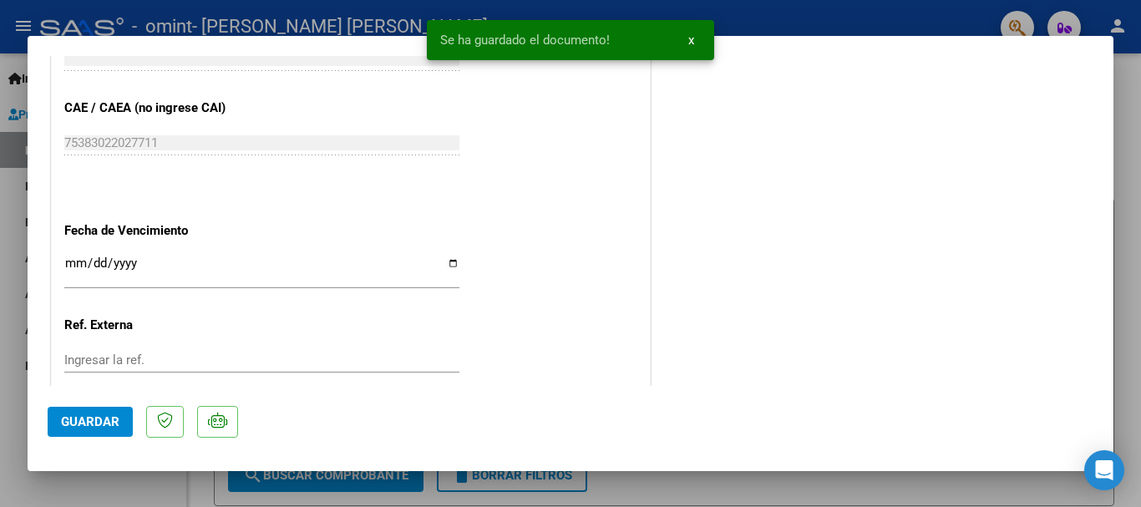
scroll to position [1048, 0]
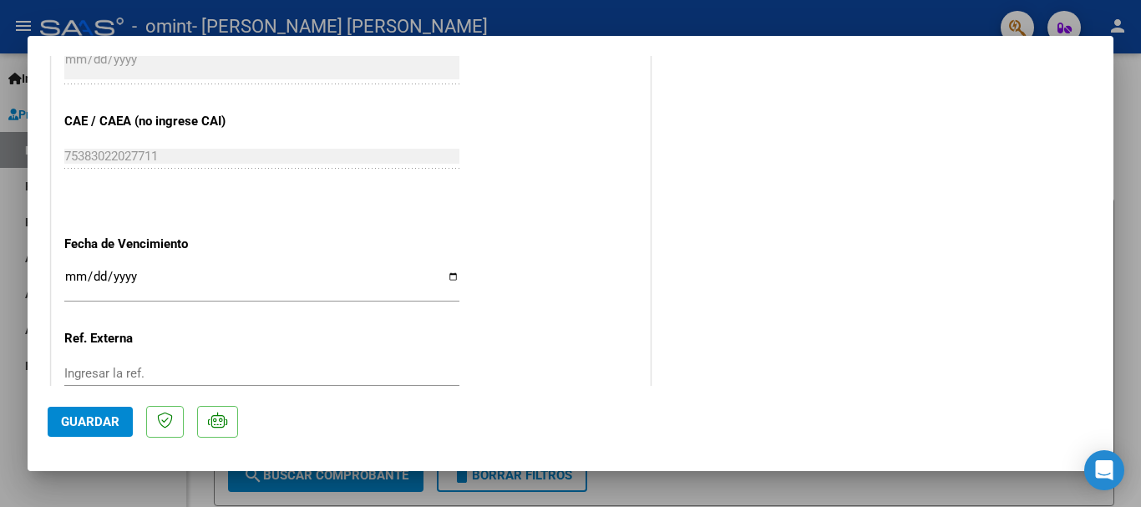
click at [84, 424] on span "Guardar" at bounding box center [90, 421] width 58 height 15
click at [1130, 89] on div at bounding box center [570, 253] width 1141 height 507
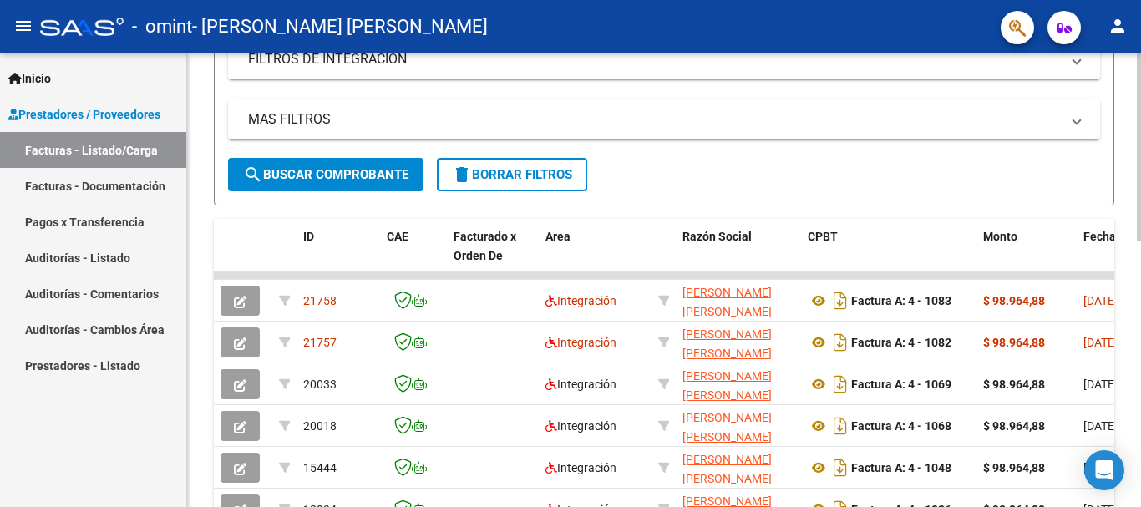
scroll to position [345, 0]
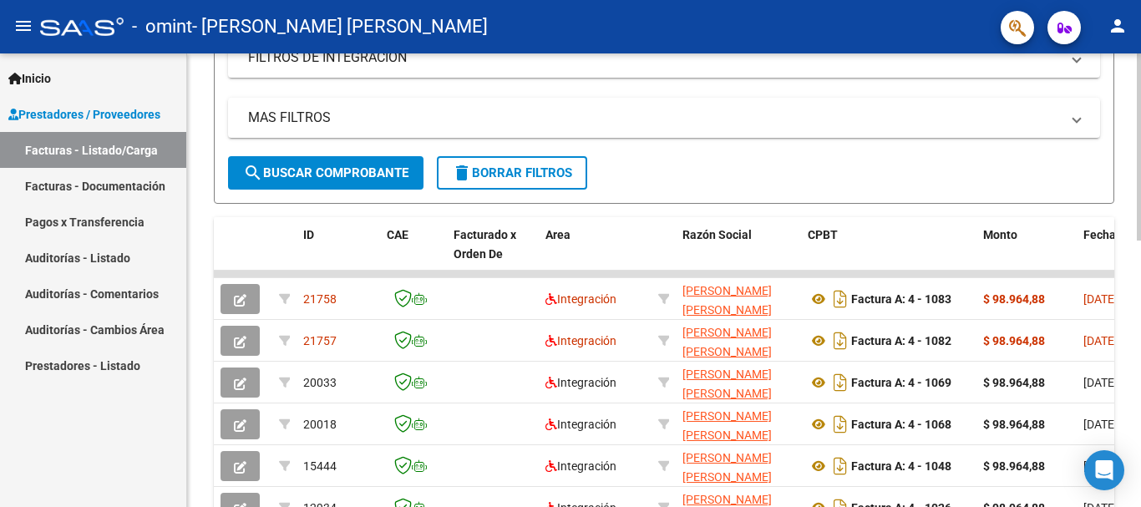
click at [1140, 253] on div at bounding box center [1139, 292] width 4 height 187
